Goal: Information Seeking & Learning: Find specific fact

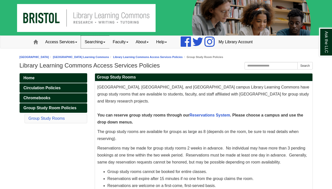
click at [102, 43] on link "Searching" at bounding box center [95, 42] width 28 height 13
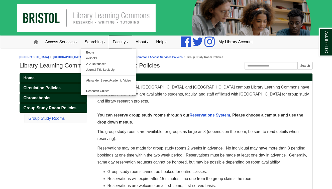
click at [119, 43] on link "Faculty" at bounding box center [120, 42] width 23 height 13
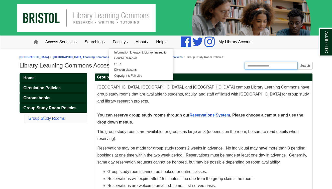
click at [266, 67] on input "Search the Website" at bounding box center [270, 66] width 53 height 8
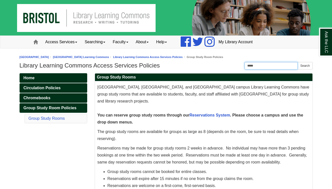
type input "*****"
click at [305, 66] on button "Search" at bounding box center [304, 66] width 15 height 8
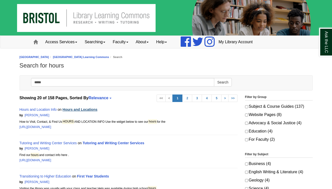
click at [85, 111] on link "Hours and Locations" at bounding box center [80, 110] width 35 height 4
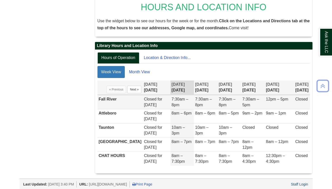
scroll to position [84, 0]
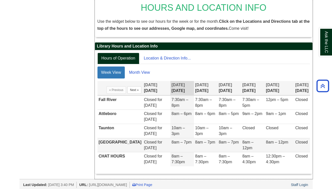
click at [176, 145] on td "8am – 7pm" at bounding box center [182, 145] width 24 height 14
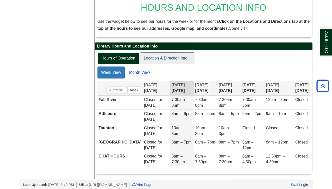
click at [172, 59] on link "Location & Direction Info..." at bounding box center [167, 58] width 55 height 11
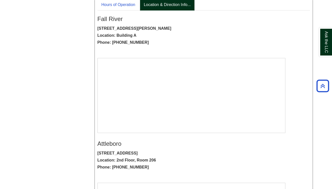
scroll to position [140, 0]
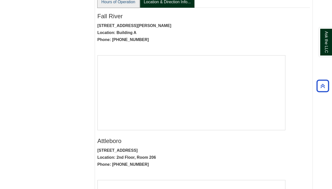
click at [130, 1] on link "Hours of Operation" at bounding box center [118, 1] width 42 height 11
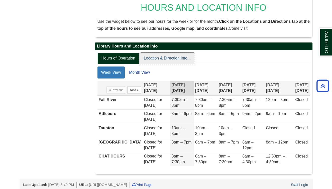
click at [165, 59] on link "Location & Direction Info..." at bounding box center [167, 58] width 55 height 11
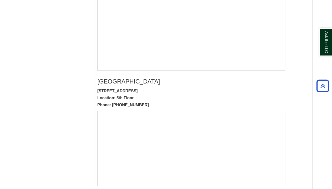
scroll to position [450, 0]
